Goal: Task Accomplishment & Management: Manage account settings

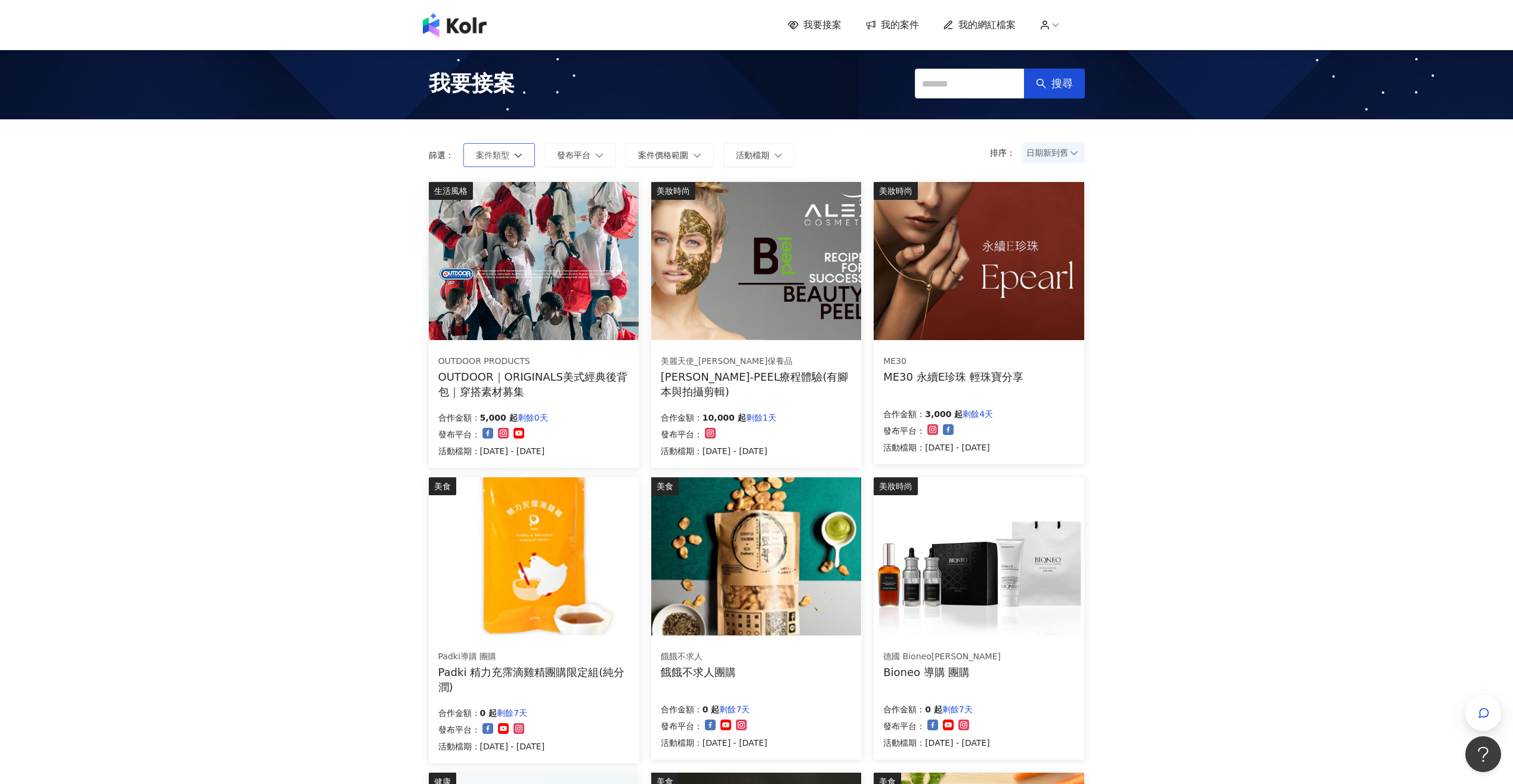
click at [518, 154] on icon "button" at bounding box center [518, 155] width 9 height 9
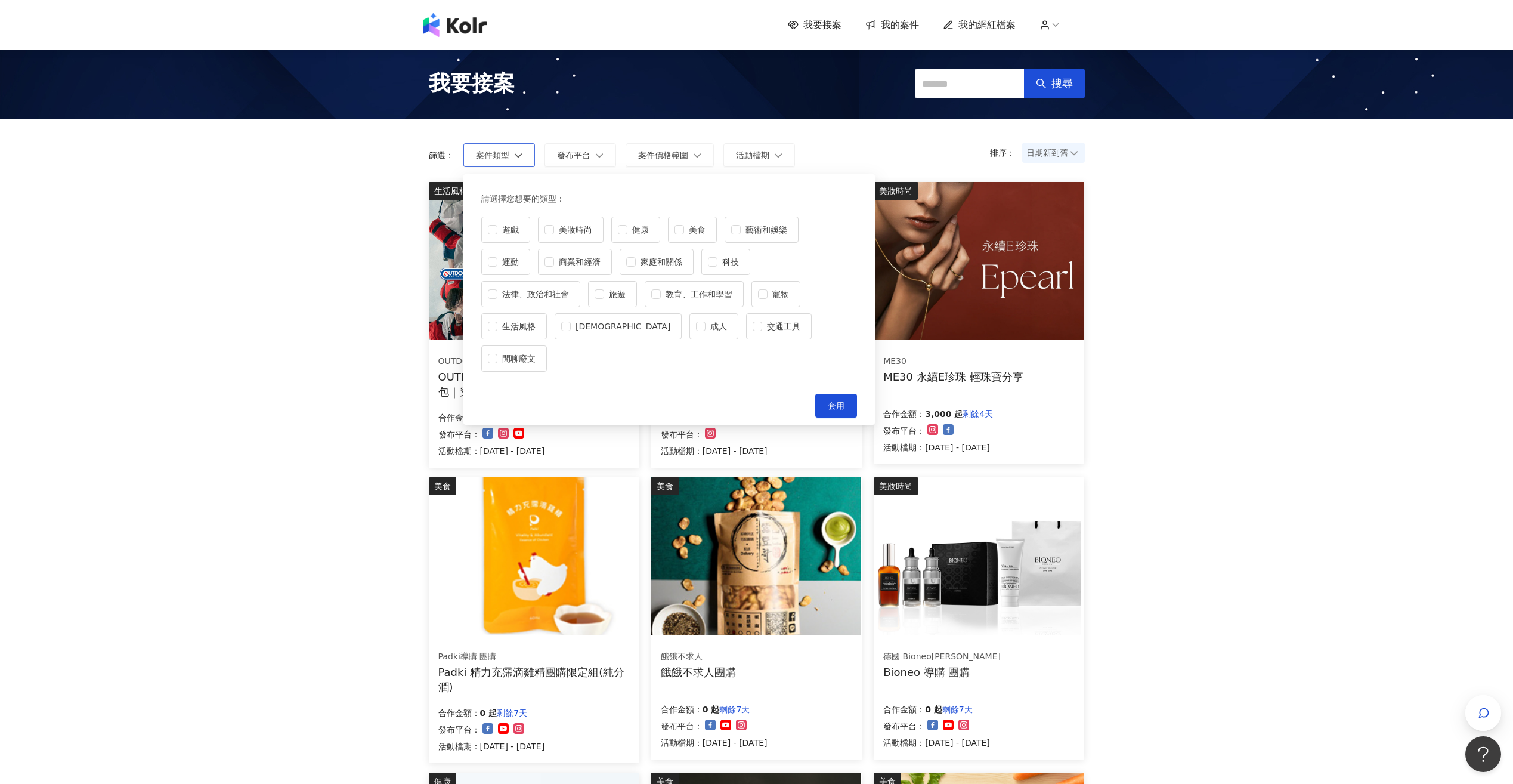
click at [510, 154] on button "案件類型" at bounding box center [499, 155] width 72 height 24
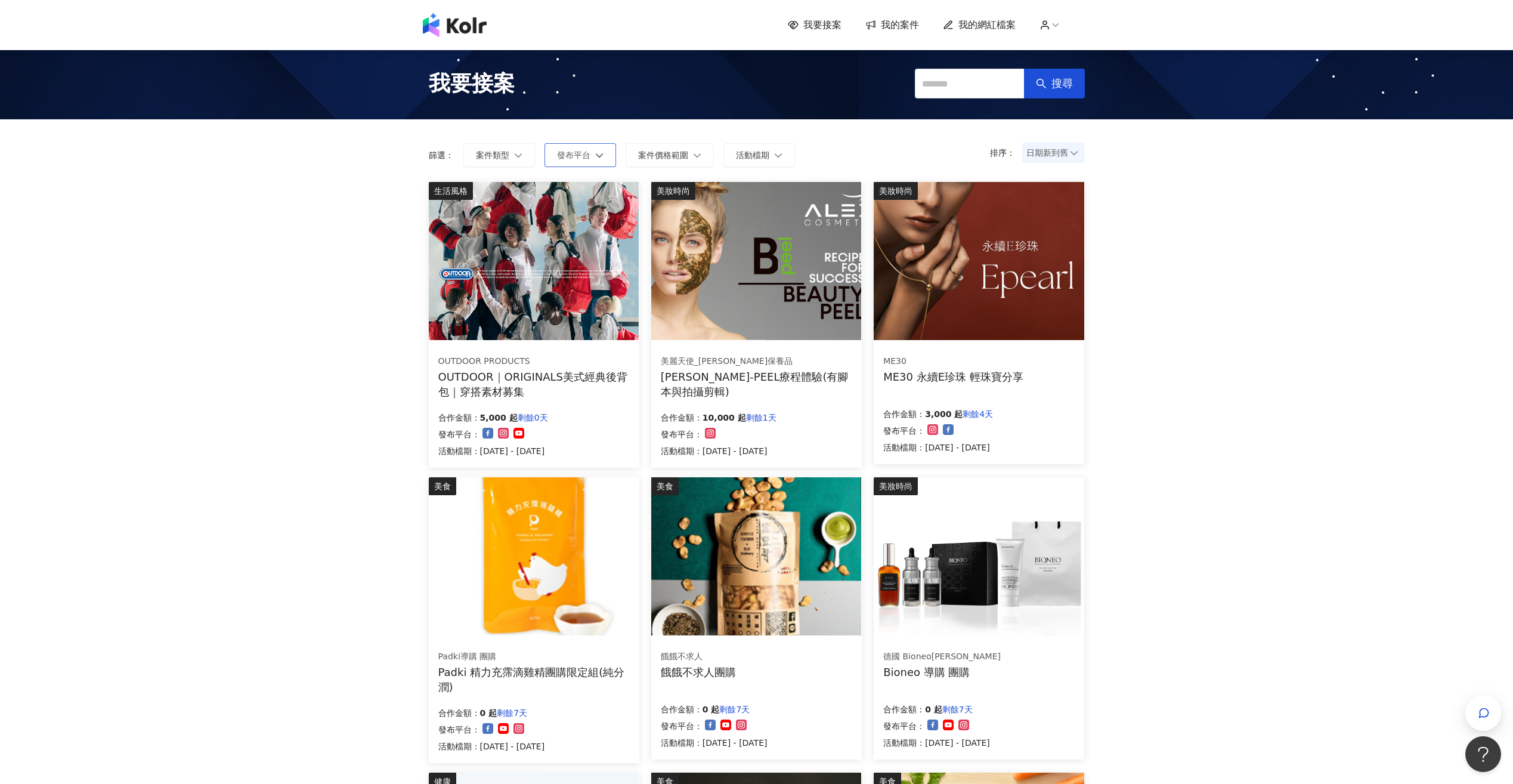
click at [586, 155] on span "發布平台" at bounding box center [573, 155] width 34 height 10
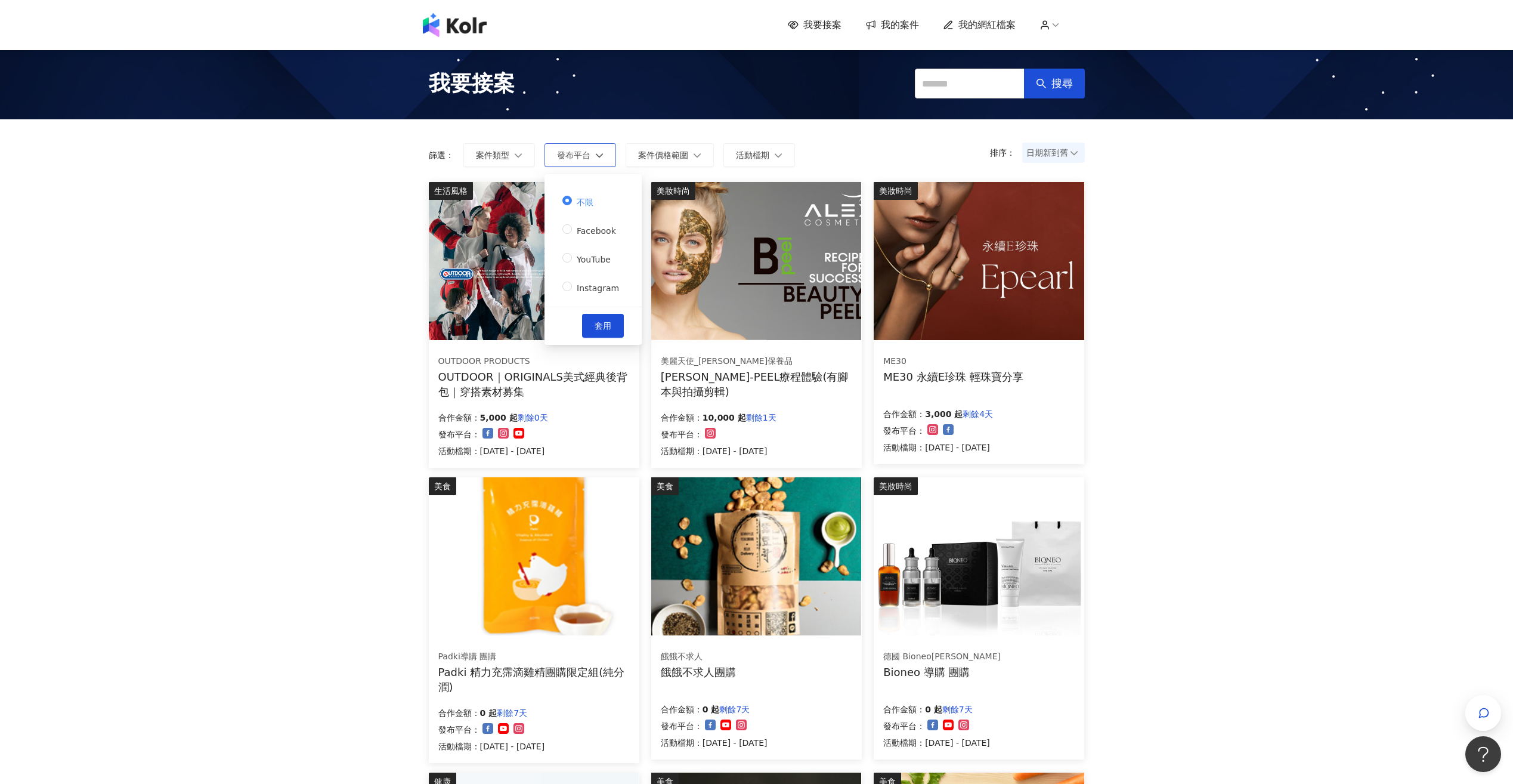
click at [586, 153] on span "發布平台" at bounding box center [573, 155] width 34 height 10
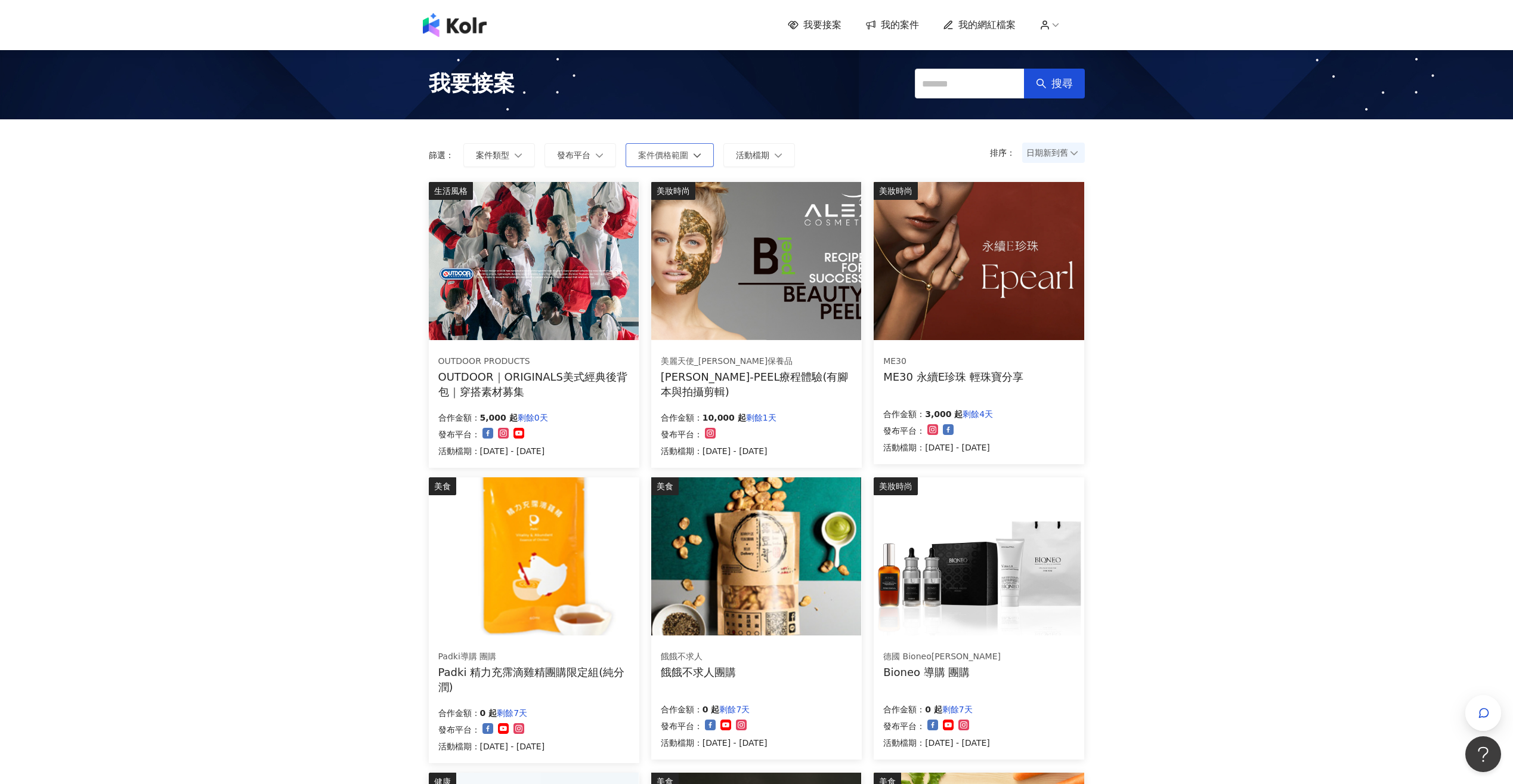
click at [667, 153] on span "案件價格範圍" at bounding box center [663, 155] width 50 height 10
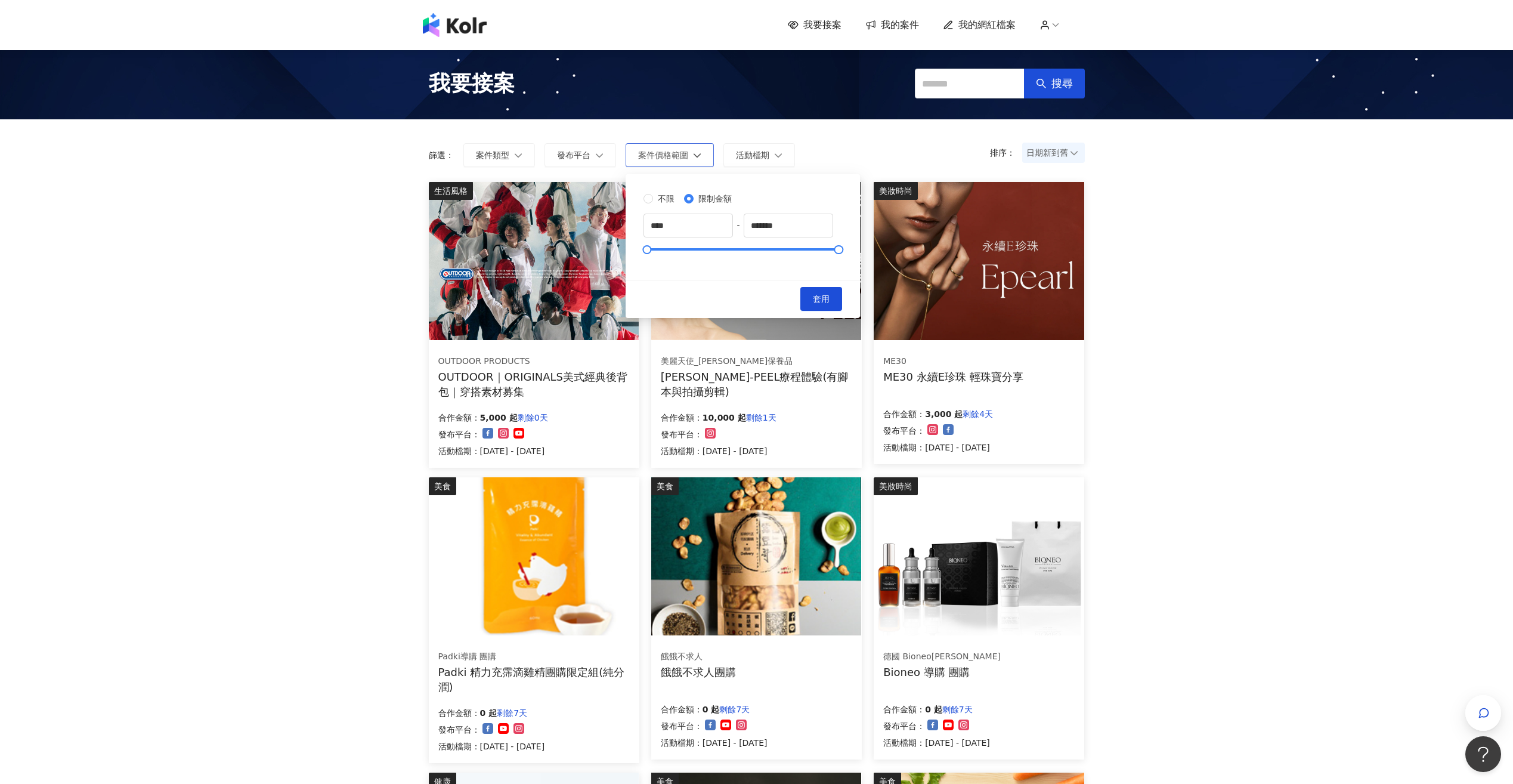
click at [694, 157] on icon "button" at bounding box center [697, 155] width 9 height 9
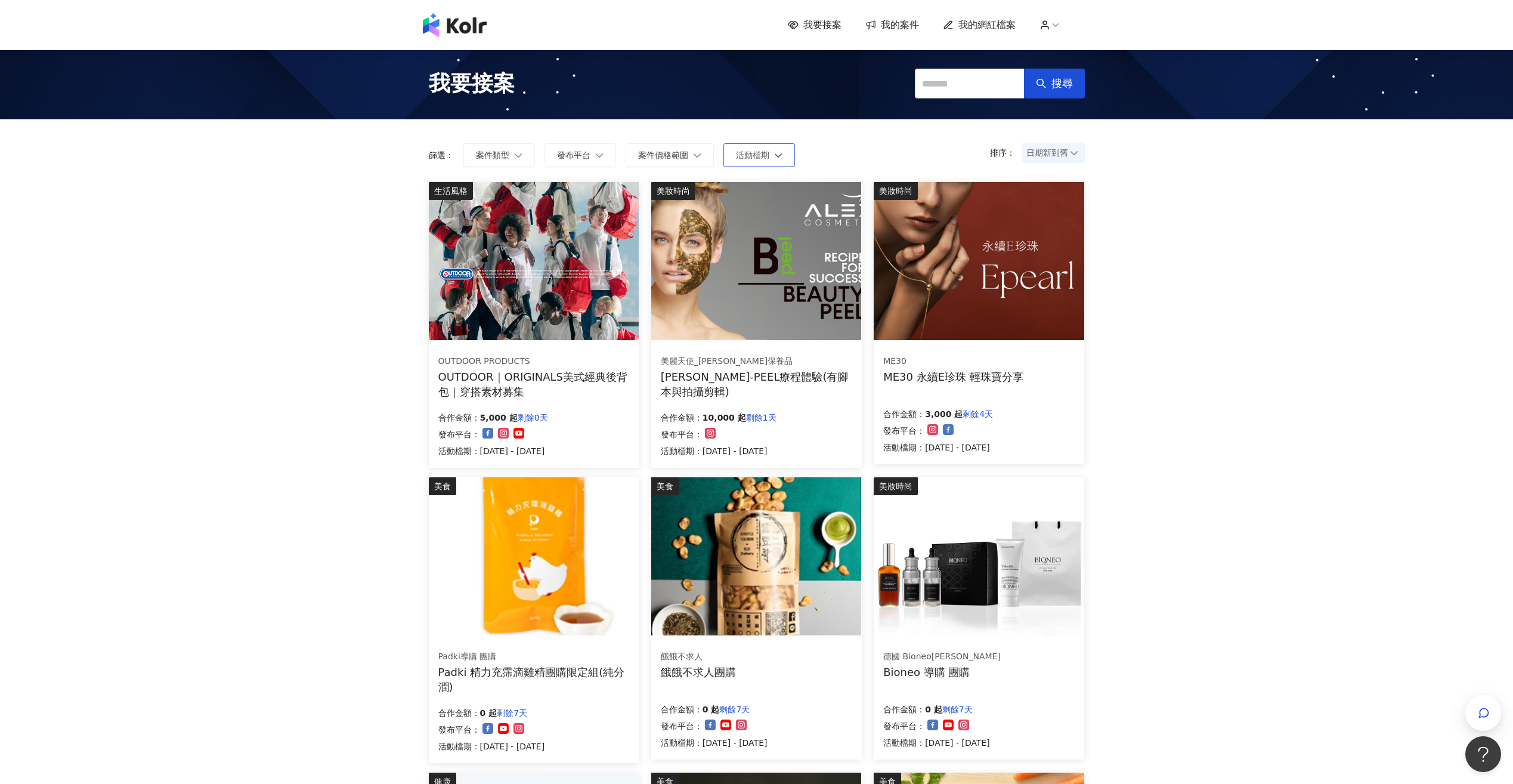
click at [758, 157] on span "活動檔期" at bounding box center [752, 155] width 34 height 10
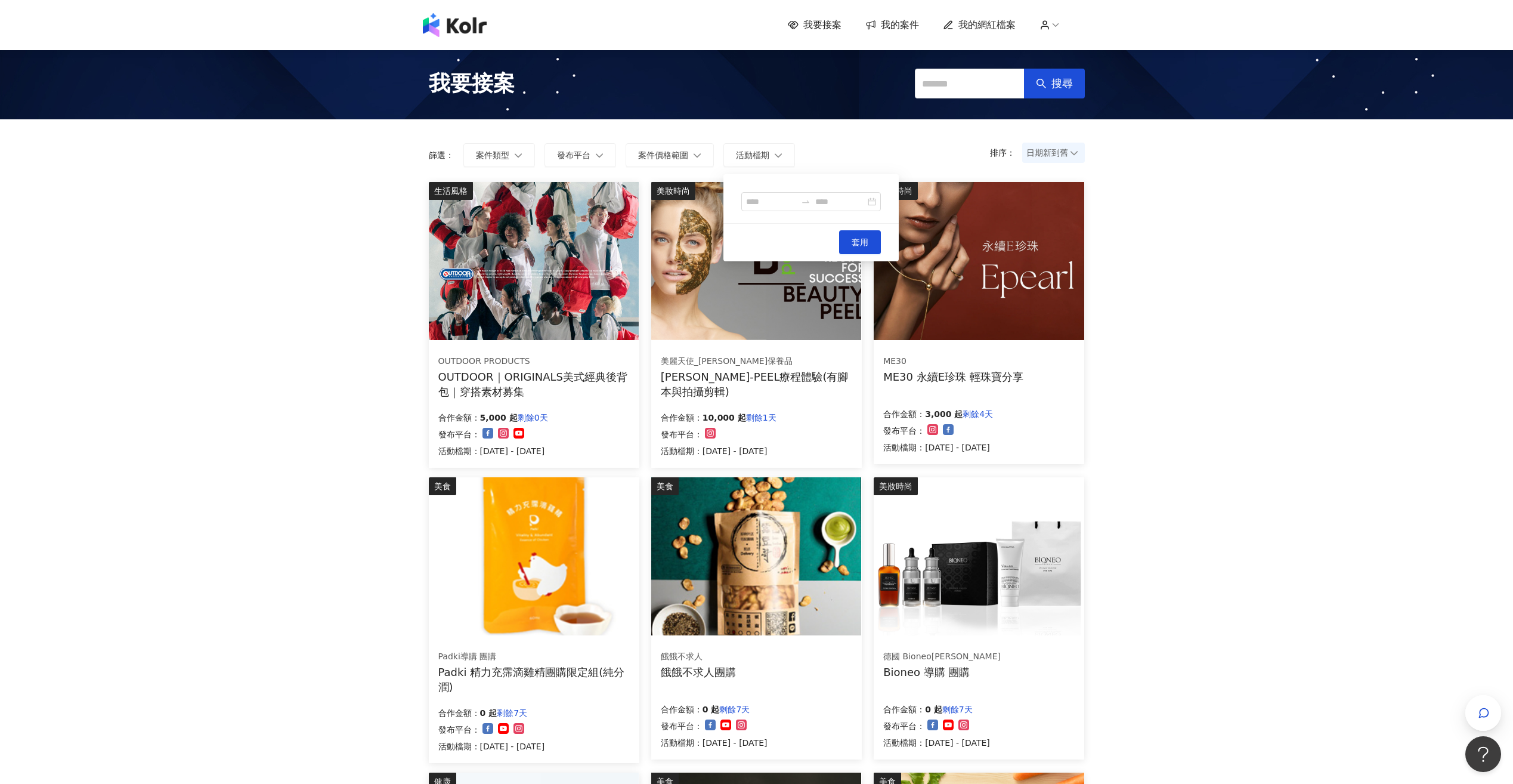
click at [1214, 299] on div "我要接案 我的案件 我的網紅檔案 我要接案 搜尋 排序： 日期新到舊 篩選： 案件類型 發布平台 案件價格範圍 活動檔期 套用 清除 套用 生活風格 OUTD…" at bounding box center [756, 641] width 1513 height 1283
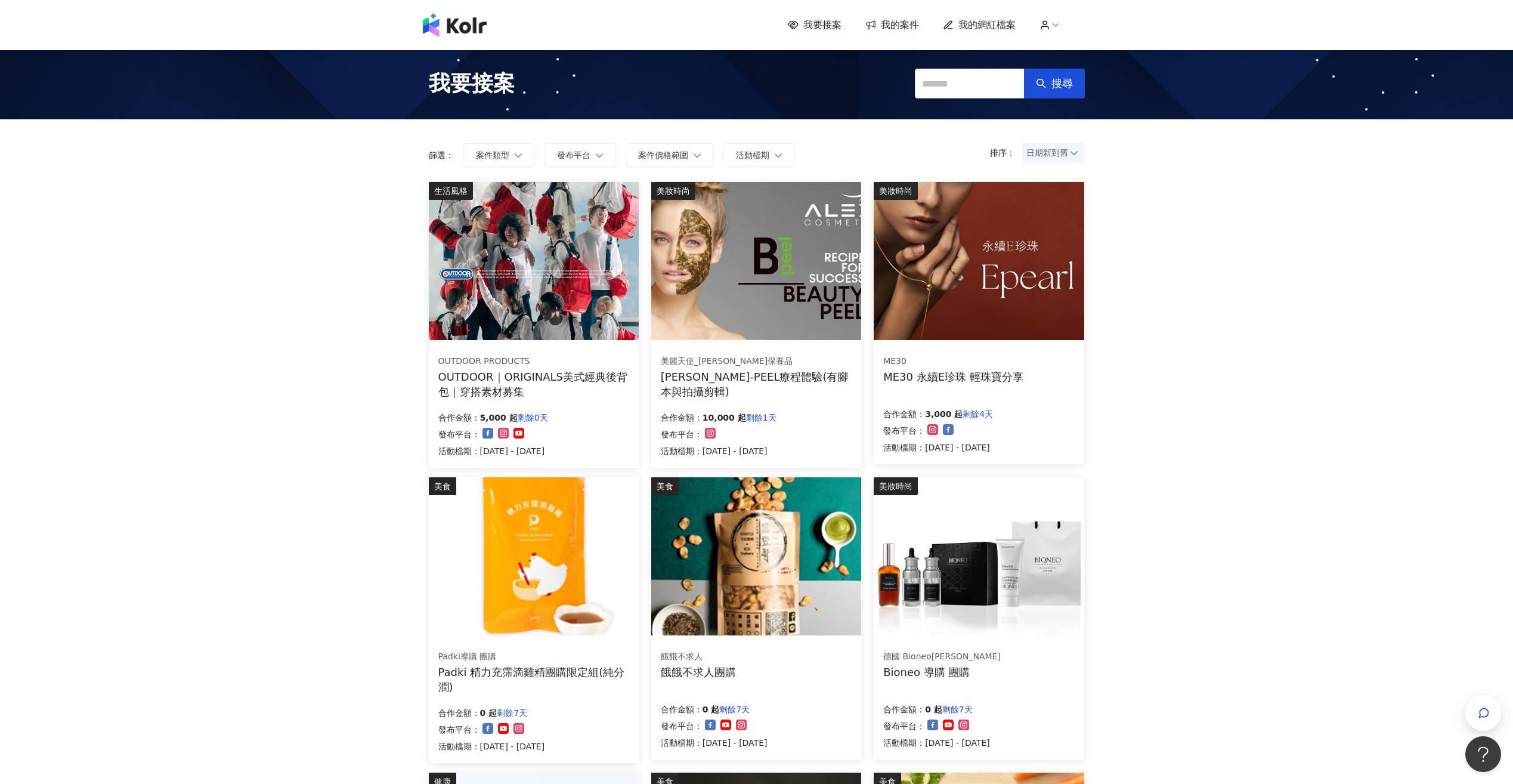
click at [890, 27] on span "我的案件" at bounding box center [899, 25] width 38 height 14
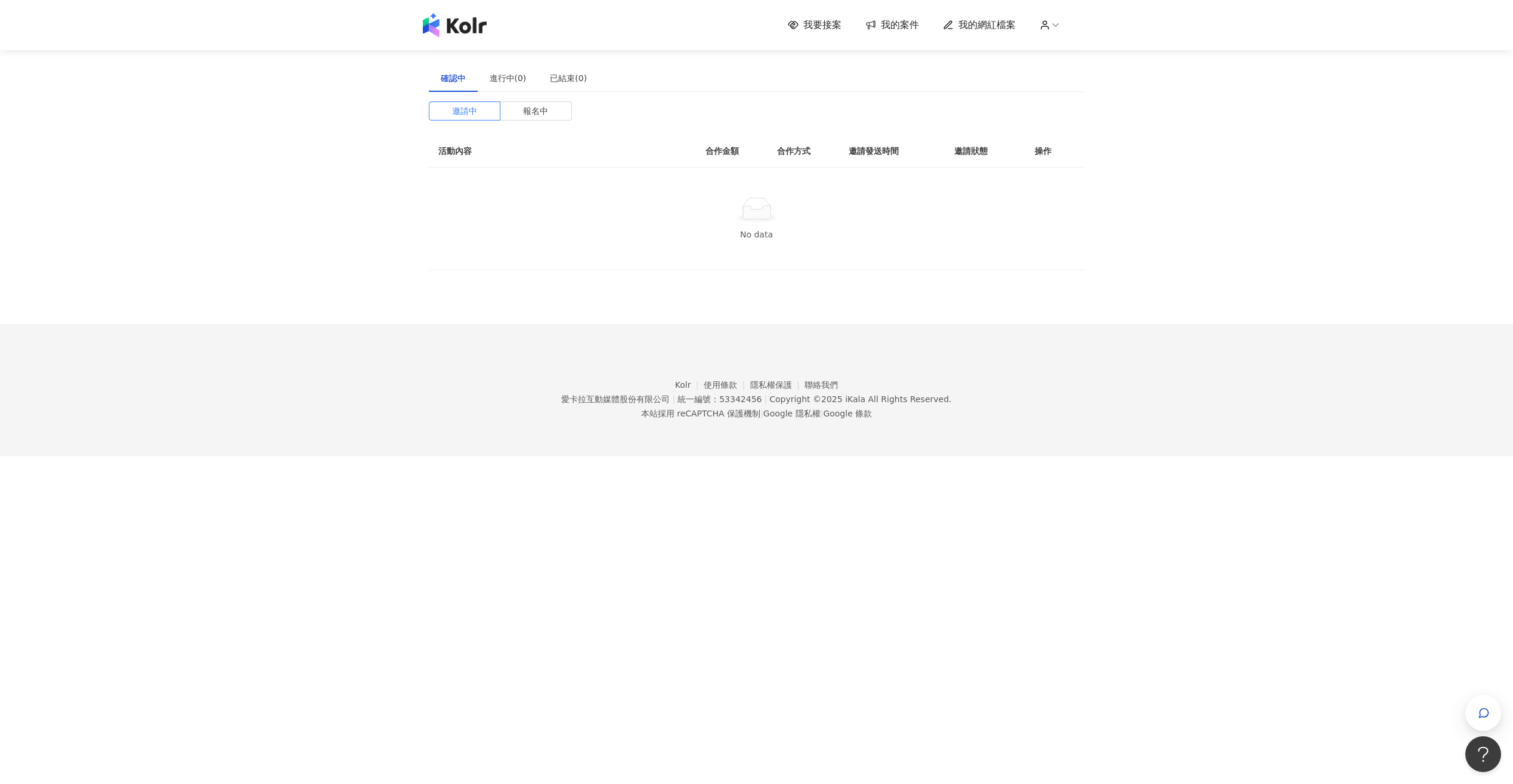
click at [974, 25] on span "我的網紅檔案" at bounding box center [987, 25] width 57 height 14
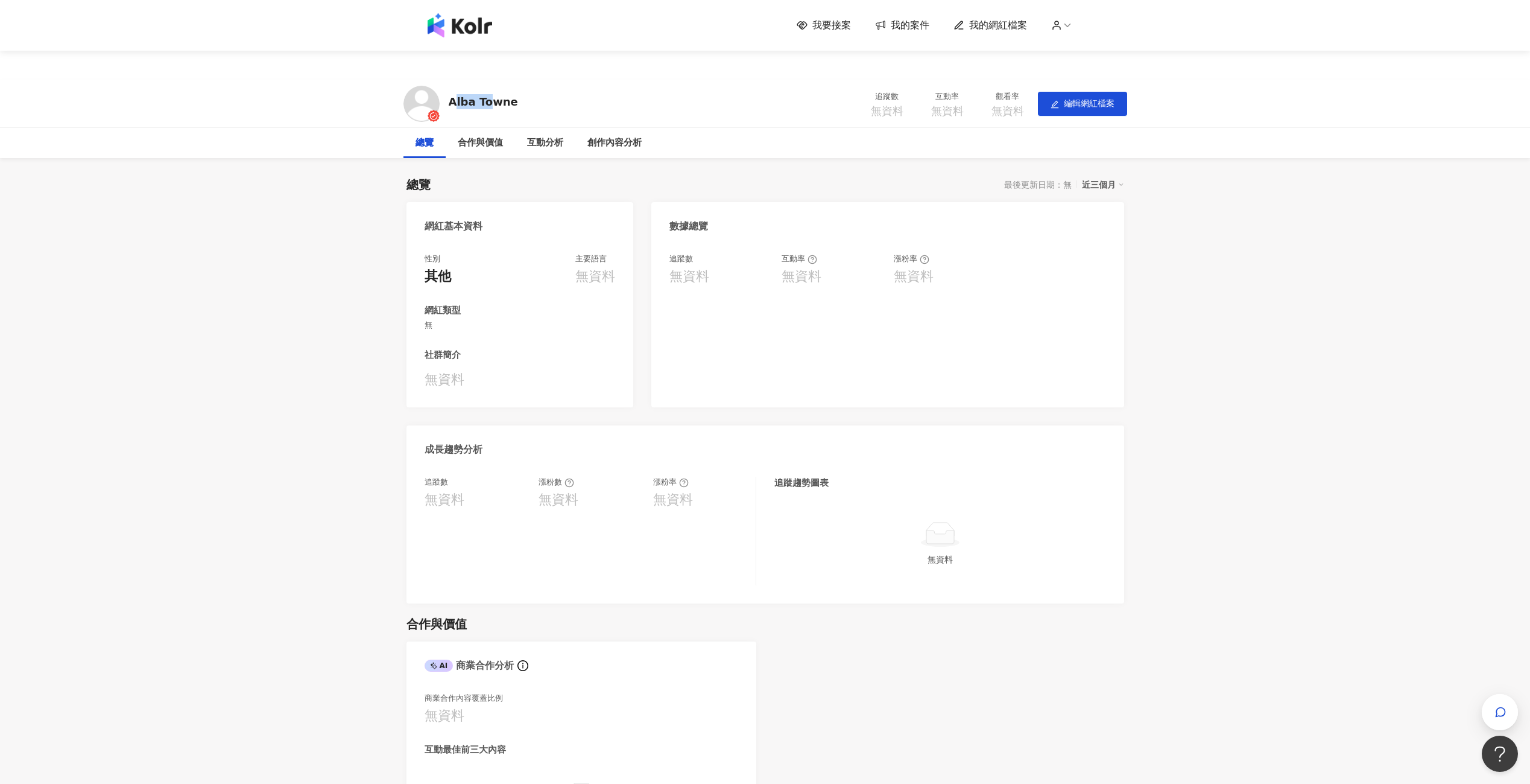
drag, startPoint x: 458, startPoint y: 100, endPoint x: 498, endPoint y: 100, distance: 40.0
click at [494, 100] on div "Alba Towne" at bounding box center [483, 101] width 69 height 15
drag, startPoint x: 498, startPoint y: 100, endPoint x: 520, endPoint y: 100, distance: 22.0
click at [519, 100] on div "Alba Towne 追蹤數 無資料 互動率 無資料 觀看率 無資料 編輯網紅檔案" at bounding box center [765, 103] width 772 height 48
click at [588, 107] on div "Alba Towne 追蹤數 無資料 互動率 無資料 觀看率 無資料 編輯網紅檔案" at bounding box center [765, 103] width 772 height 48
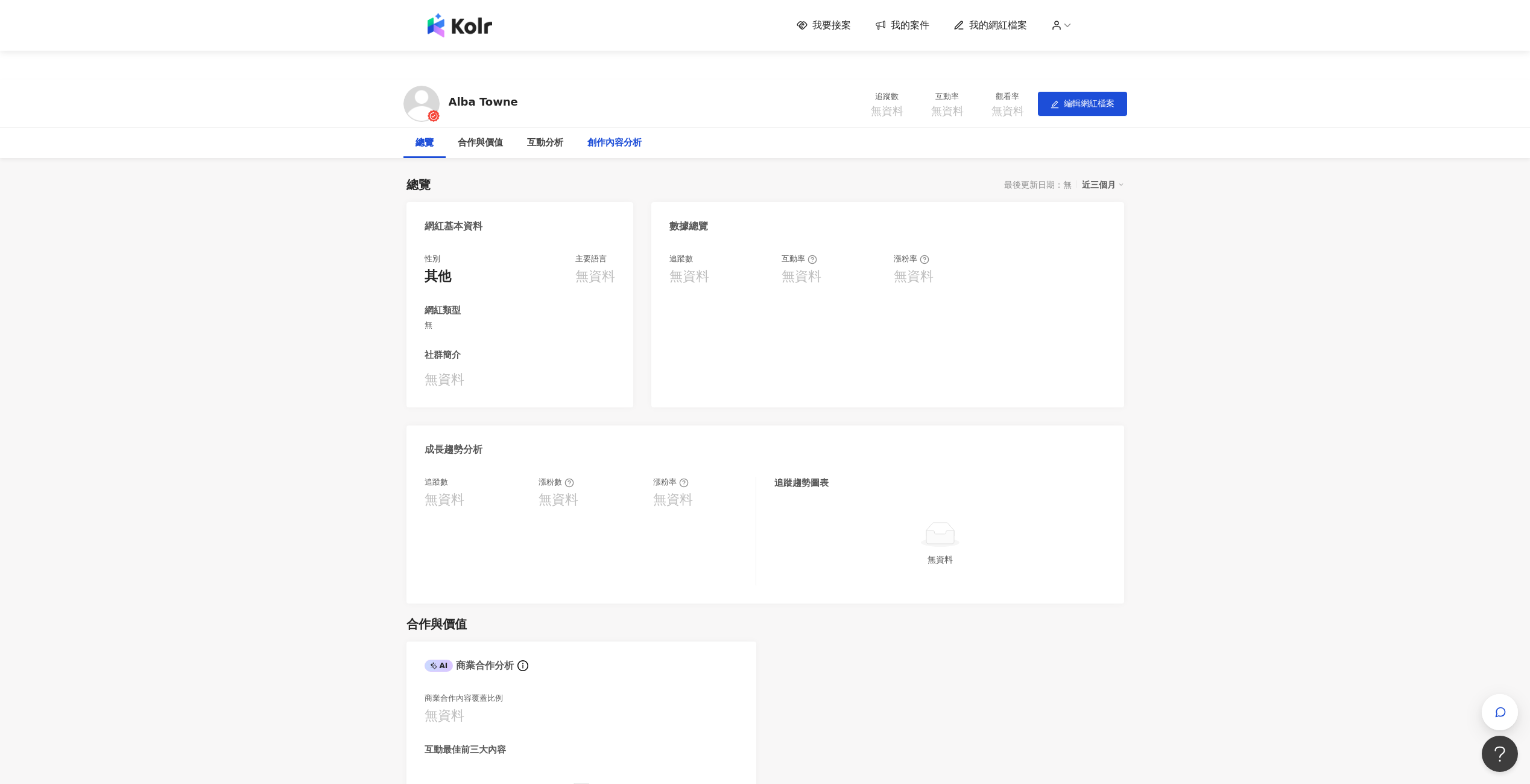
click at [590, 129] on div "創作內容分析" at bounding box center [615, 143] width 78 height 30
click at [1092, 105] on span "編輯網紅檔案" at bounding box center [1089, 104] width 51 height 10
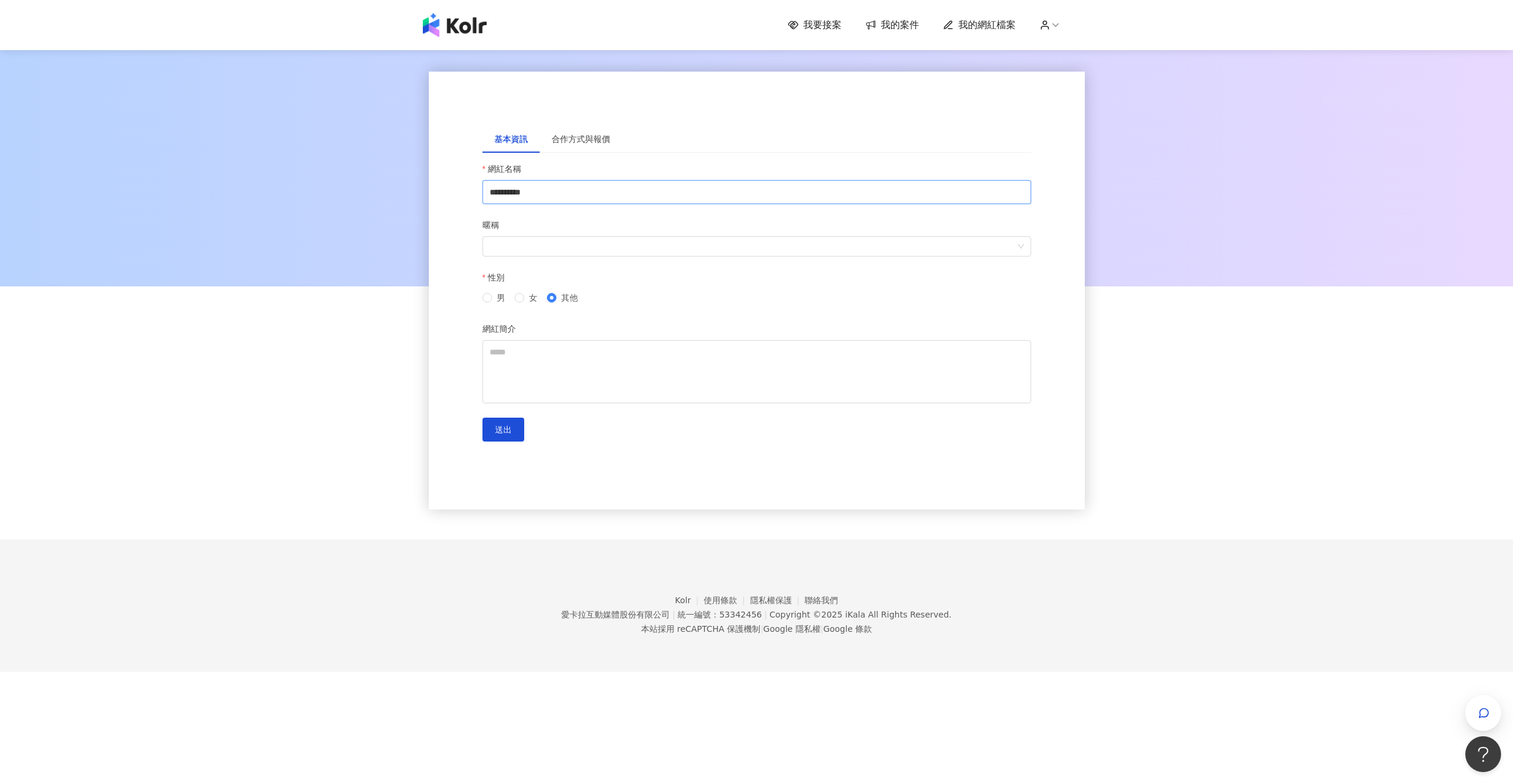
click at [557, 194] on input "**********" at bounding box center [757, 191] width 549 height 24
click at [1226, 328] on div "**********" at bounding box center [756, 293] width 1513 height 491
click at [822, 22] on span "我要接案" at bounding box center [822, 25] width 38 height 14
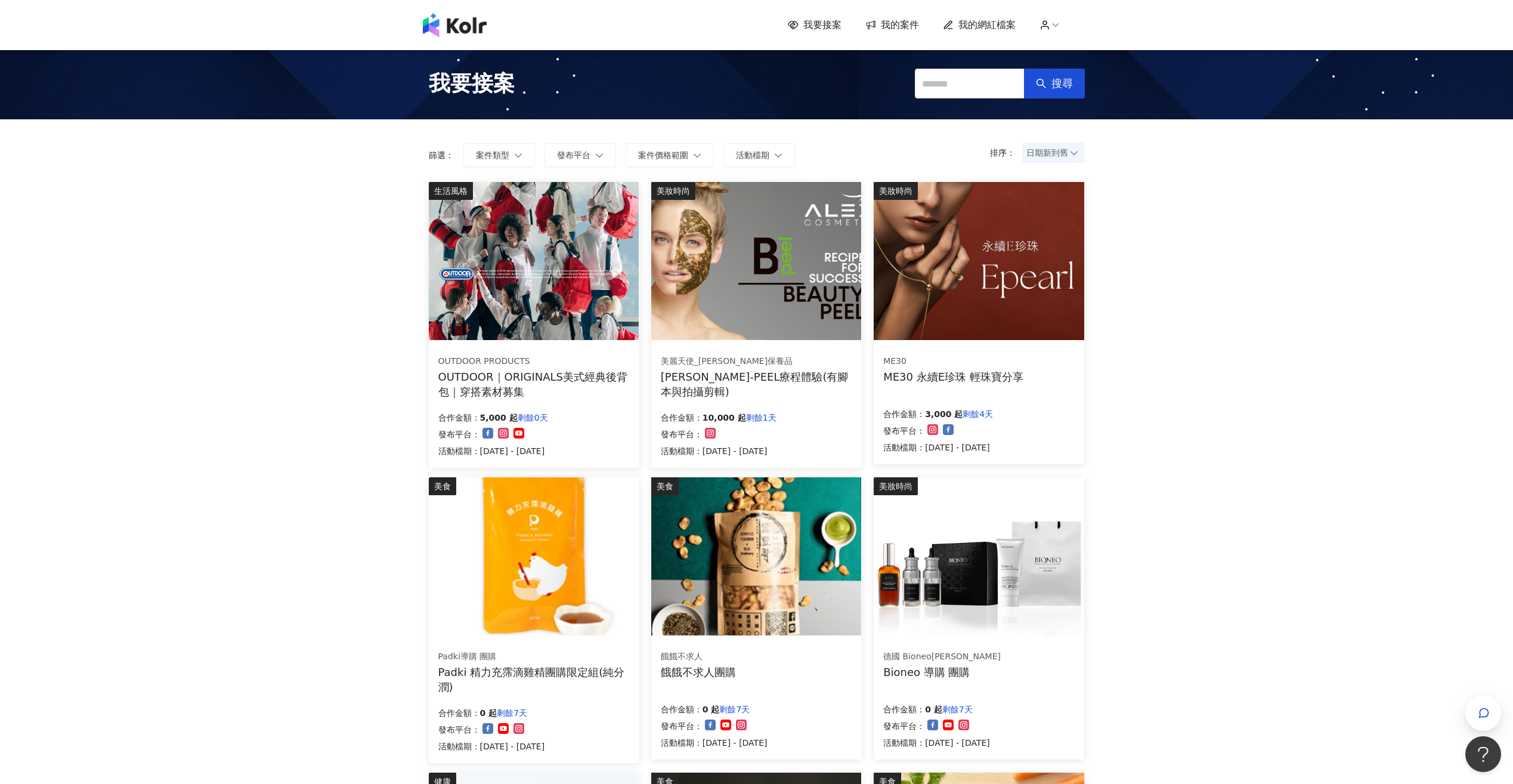
click at [822, 22] on span "我要接案" at bounding box center [822, 25] width 38 height 14
click at [1133, 327] on div "我要接案 我的案件 我的網紅檔案 我要接案 搜尋 排序： 日期新到舊 篩選： 案件類型 發布平台 案件價格範圍 活動檔期 清除 套用 生活風格 OUTDOOR…" at bounding box center [756, 641] width 1513 height 1283
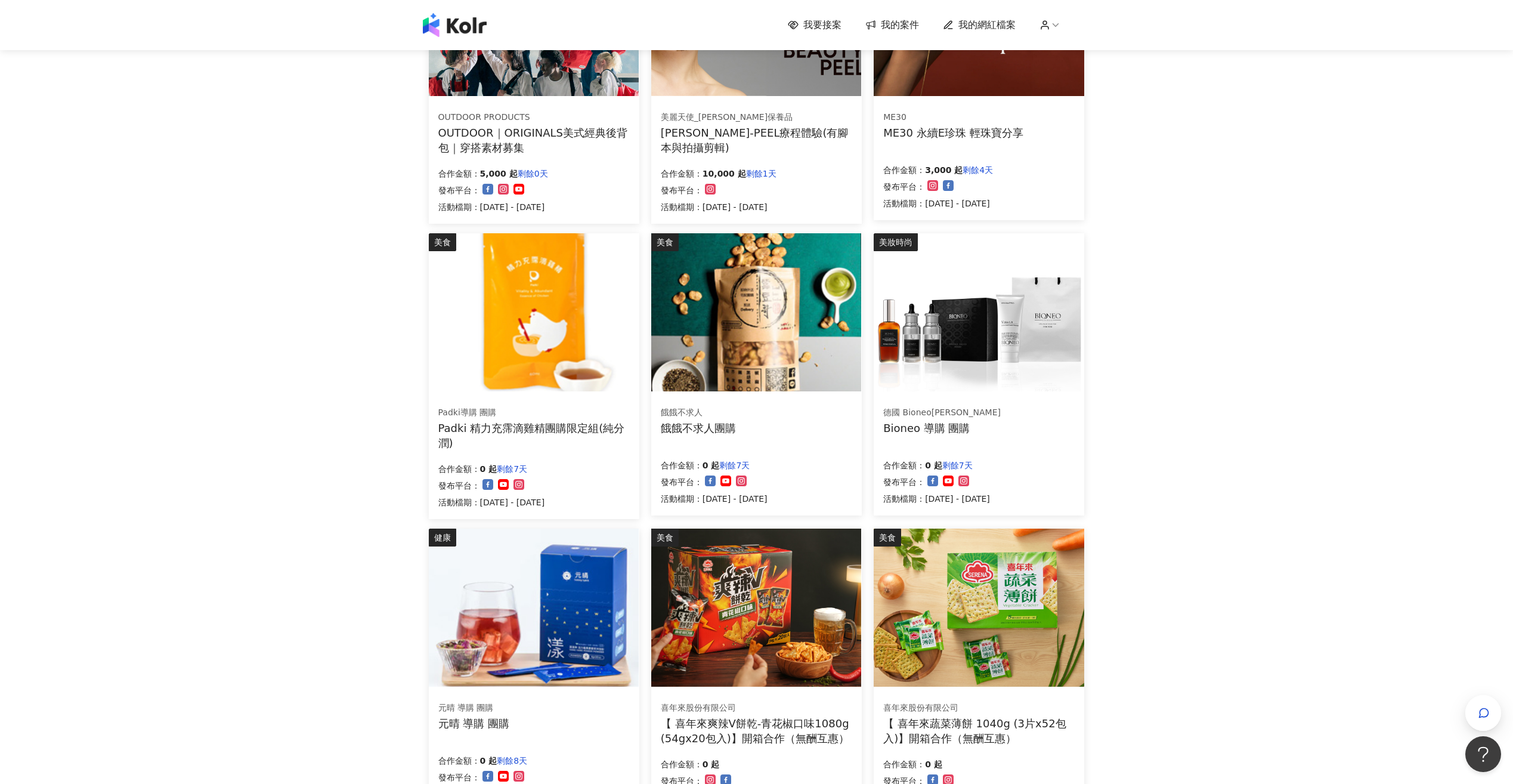
scroll to position [299, 0]
